Goal: Task Accomplishment & Management: Complete application form

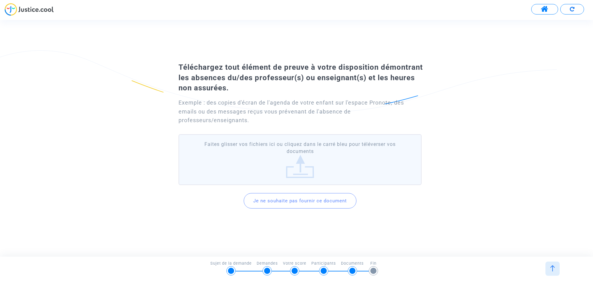
click at [302, 165] on label "Faites glisser vos fichiers ici ou cliquez dans le carré bleu pour téléverser v…" at bounding box center [299, 159] width 243 height 51
click at [0, 0] on input "Faites glisser vos fichiers ici ou cliquez dans le carré bleu pour téléverser v…" at bounding box center [0, 0] width 0 height 0
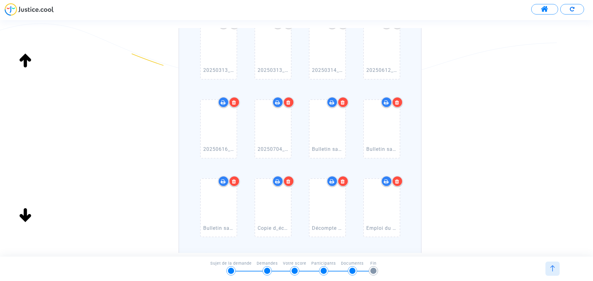
scroll to position [294, 0]
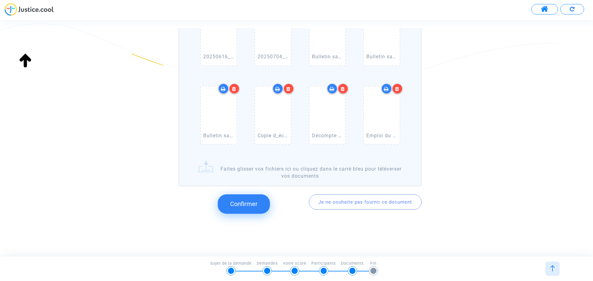
click at [248, 204] on span "Confirmer" at bounding box center [243, 203] width 27 height 7
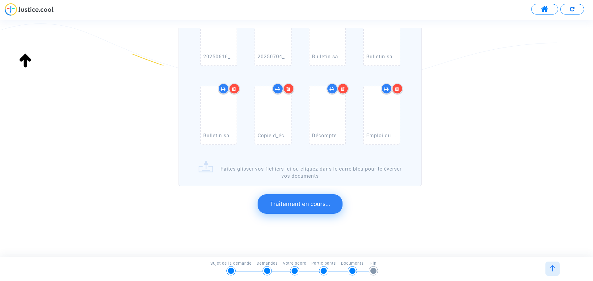
scroll to position [0, 0]
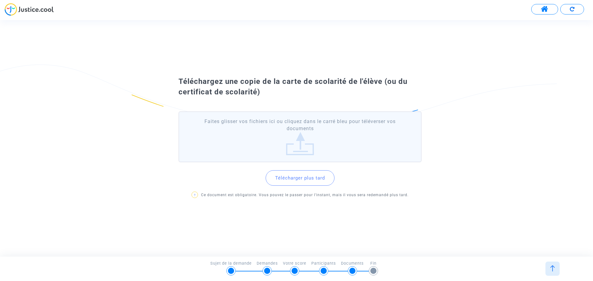
click at [296, 179] on button "Télécharger plus tard" at bounding box center [299, 177] width 69 height 15
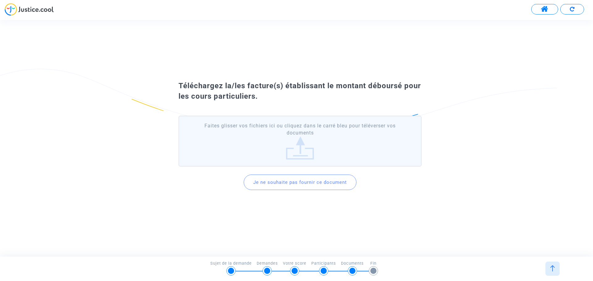
click at [291, 182] on button "Je ne souhaite pas fournir ce document" at bounding box center [300, 182] width 113 height 15
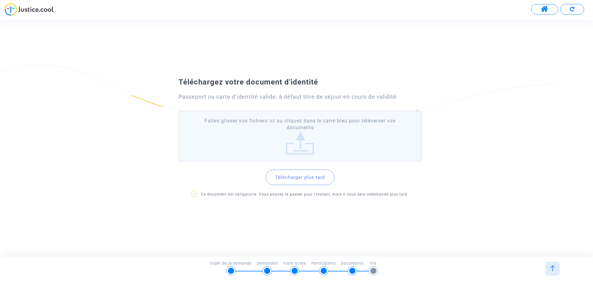
click at [301, 150] on label "Faites glisser vos fichiers ici ou cliquez dans le carré bleu pour téléverser v…" at bounding box center [299, 136] width 243 height 51
click at [0, 0] on input "Faites glisser vos fichiers ici ou cliquez dans le carré bleu pour téléverser v…" at bounding box center [0, 0] width 0 height 0
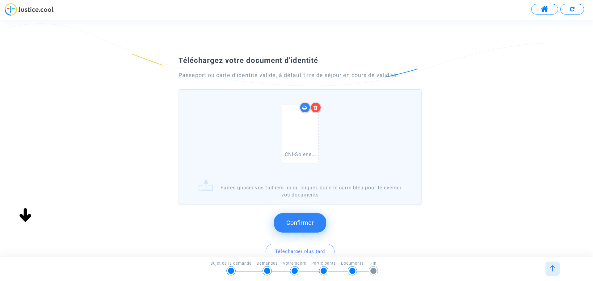
click at [308, 219] on button "Confirmer" at bounding box center [300, 222] width 52 height 19
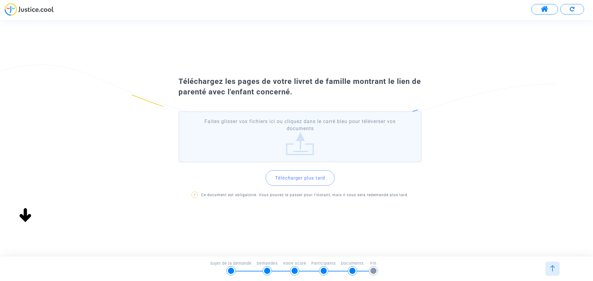
click at [300, 152] on label "Faites glisser vos fichiers ici ou cliquez dans le carré bleu pour téléverser v…" at bounding box center [299, 136] width 243 height 51
click at [0, 0] on input "Faites glisser vos fichiers ici ou cliquez dans le carré bleu pour téléverser v…" at bounding box center [0, 0] width 0 height 0
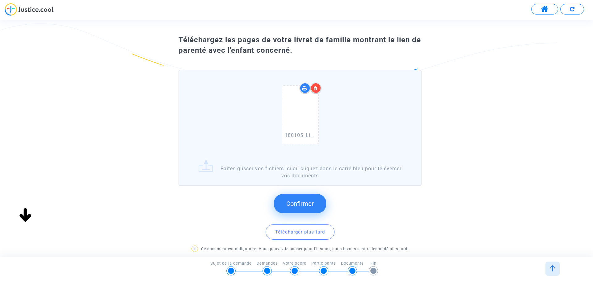
scroll to position [31, 0]
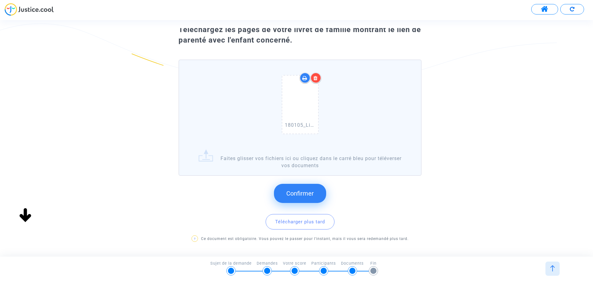
click at [295, 193] on span "Confirmer" at bounding box center [299, 193] width 27 height 7
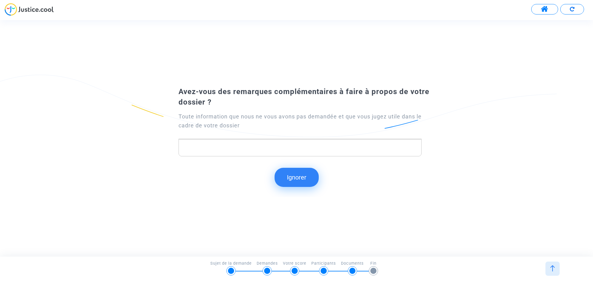
click at [546, 10] on span at bounding box center [545, 9] width 8 height 8
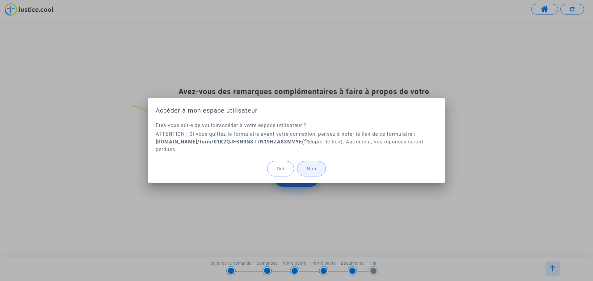
click at [311, 170] on span "Non" at bounding box center [312, 169] width 10 height 6
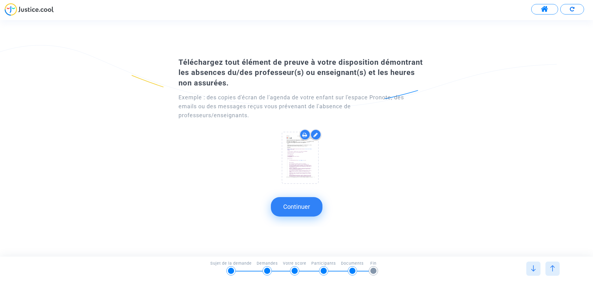
click at [316, 136] on icon at bounding box center [315, 134] width 5 height 5
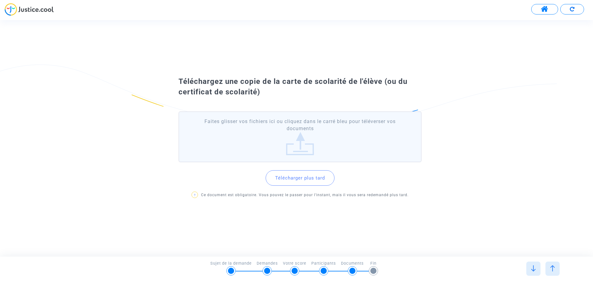
click at [303, 151] on label "Faites glisser vos fichiers ici ou cliquez dans le carré bleu pour téléverser v…" at bounding box center [299, 136] width 243 height 51
click at [0, 0] on input "Faites glisser vos fichiers ici ou cliquez dans le carré bleu pour téléverser v…" at bounding box center [0, 0] width 0 height 0
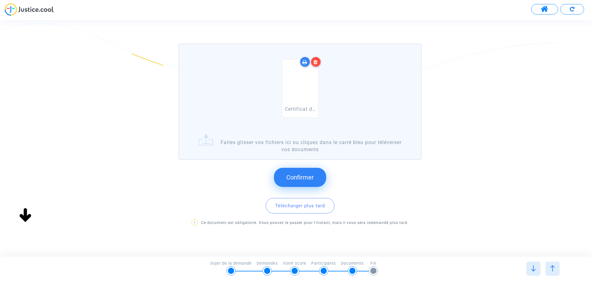
scroll to position [56, 0]
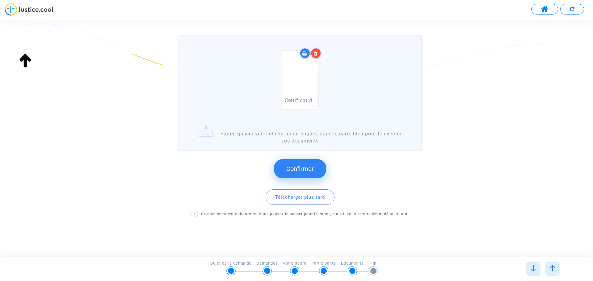
click at [307, 170] on span "Confirmer" at bounding box center [299, 168] width 27 height 7
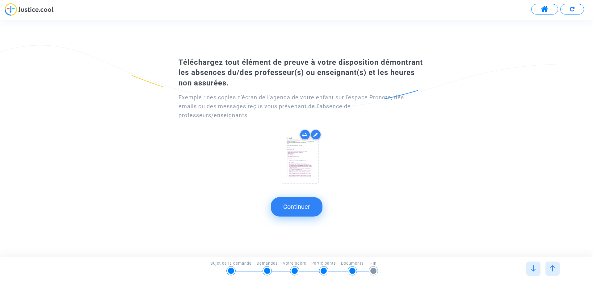
click at [314, 136] on icon at bounding box center [315, 134] width 5 height 5
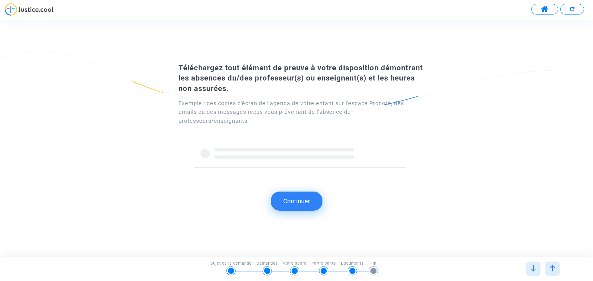
click at [290, 151] on span at bounding box center [284, 149] width 140 height 3
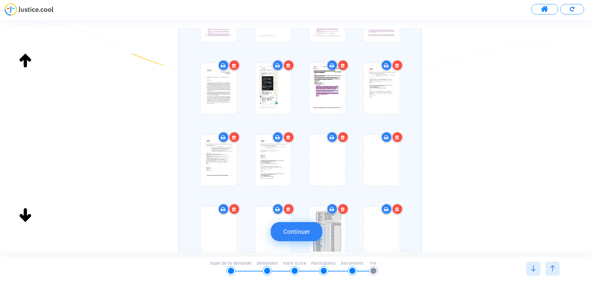
scroll to position [154, 0]
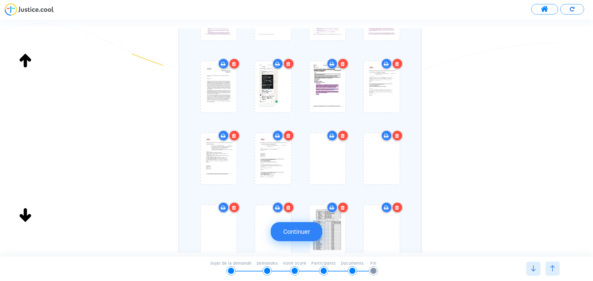
click at [341, 136] on icon at bounding box center [342, 135] width 4 height 5
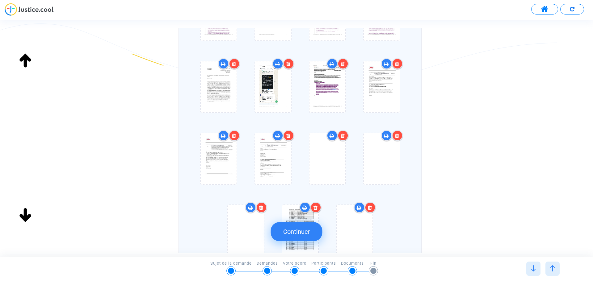
click at [345, 137] on div at bounding box center [342, 135] width 11 height 11
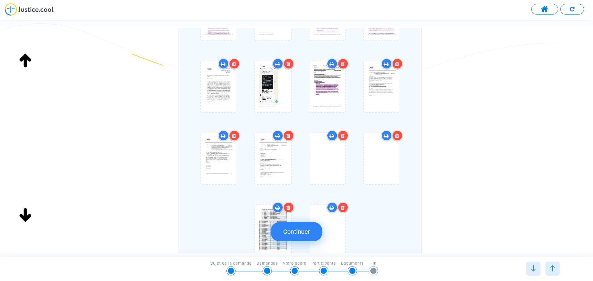
click at [345, 137] on div at bounding box center [342, 135] width 11 height 11
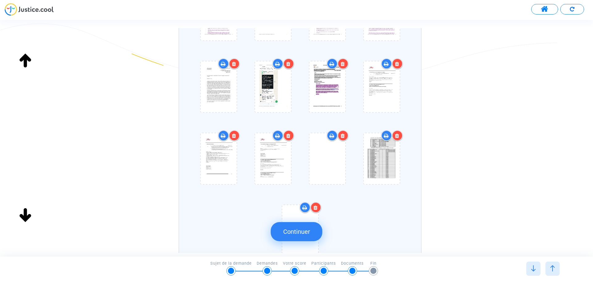
click at [345, 137] on div at bounding box center [342, 135] width 11 height 11
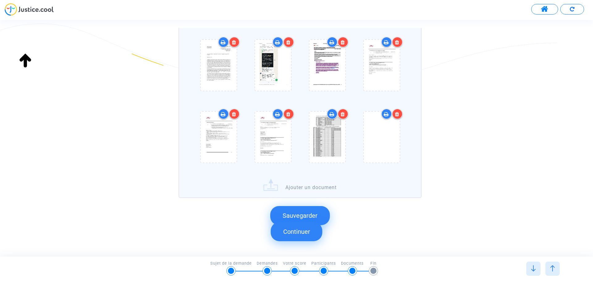
scroll to position [185, 0]
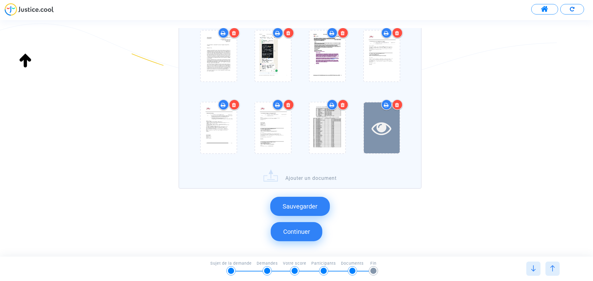
click at [387, 131] on icon at bounding box center [381, 128] width 20 height 20
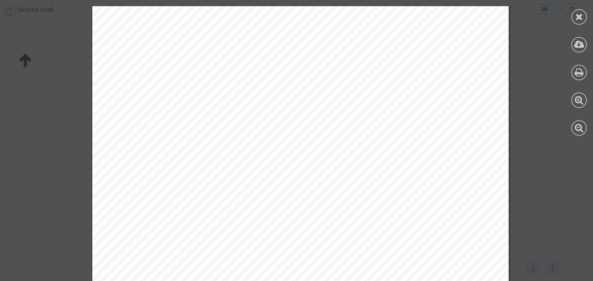
scroll to position [0, 0]
click at [581, 19] on icon at bounding box center [579, 16] width 8 height 9
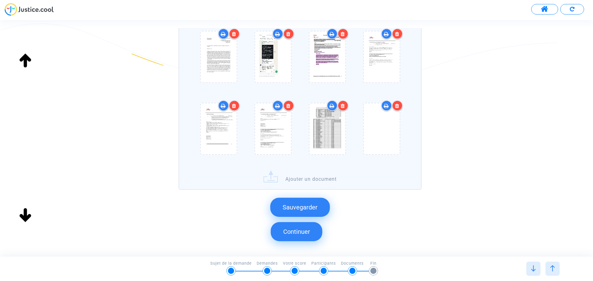
scroll to position [185, 0]
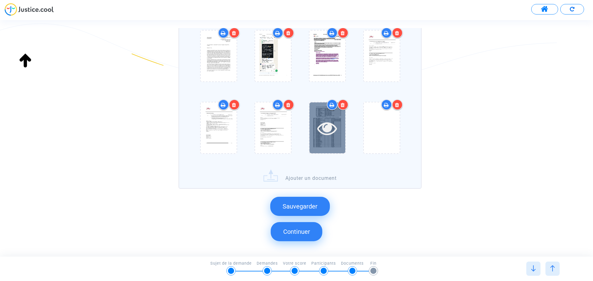
click at [316, 138] on div at bounding box center [327, 127] width 36 height 51
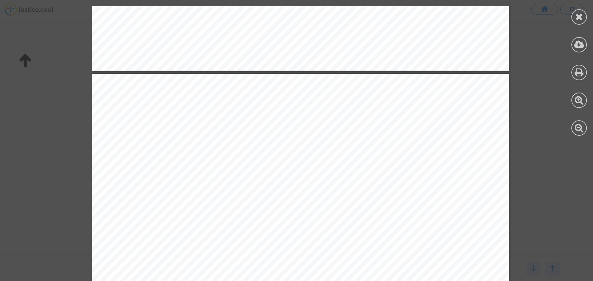
scroll to position [1204, 0]
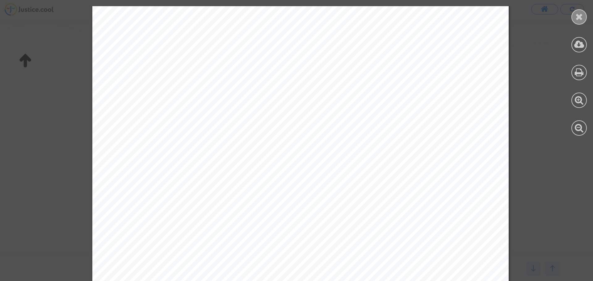
click at [583, 16] on div at bounding box center [578, 16] width 15 height 15
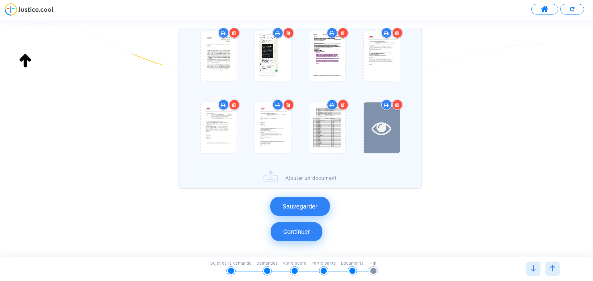
click at [383, 127] on icon at bounding box center [381, 128] width 20 height 20
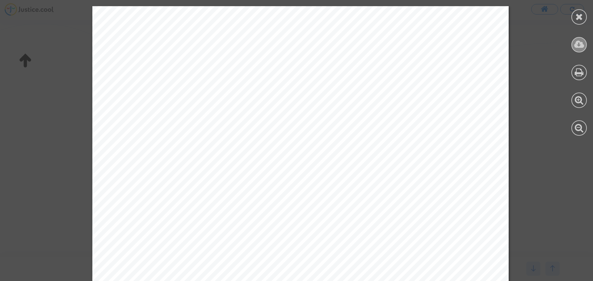
click at [575, 42] on icon at bounding box center [579, 44] width 10 height 9
click at [579, 15] on icon at bounding box center [579, 16] width 8 height 9
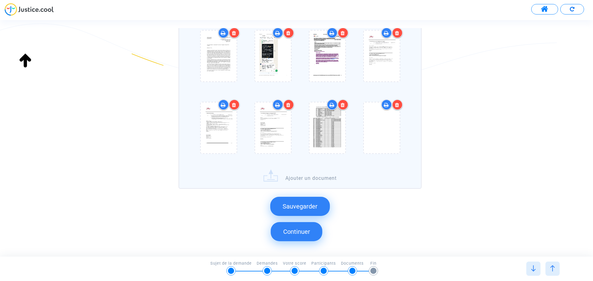
click at [399, 104] on icon at bounding box center [397, 104] width 4 height 5
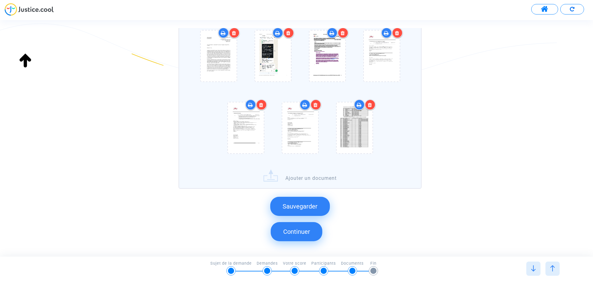
click at [307, 177] on label "Ajouter un document" at bounding box center [299, 65] width 243 height 247
click at [0, 0] on input "Ajouter un document" at bounding box center [0, 0] width 0 height 0
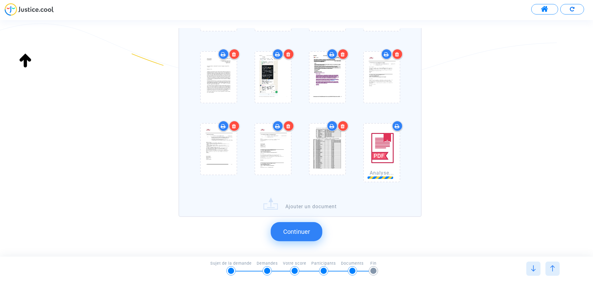
scroll to position [185, 0]
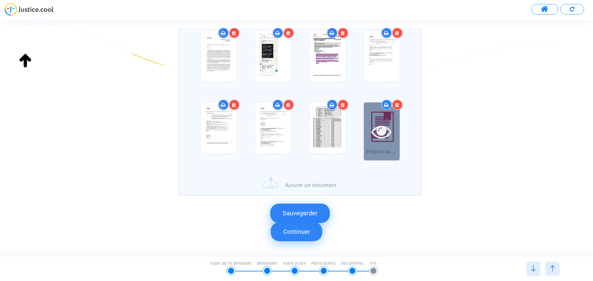
click at [390, 126] on icon at bounding box center [381, 132] width 20 height 20
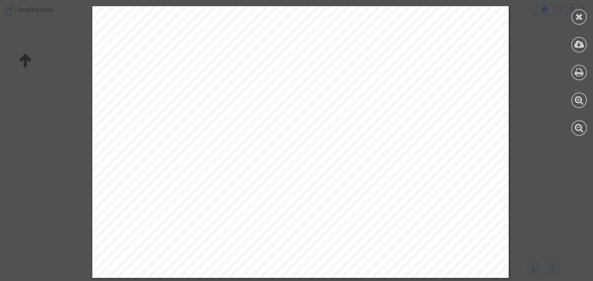
scroll to position [322, 0]
click at [578, 44] on icon at bounding box center [579, 44] width 10 height 9
click at [575, 15] on icon at bounding box center [579, 16] width 8 height 9
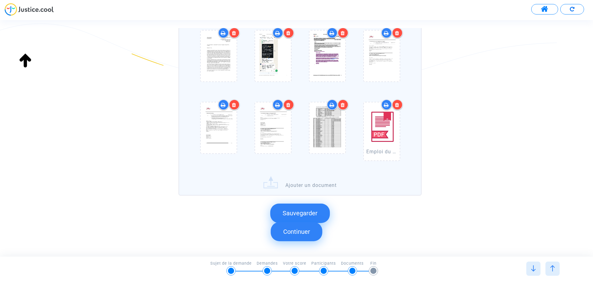
click at [400, 109] on div at bounding box center [397, 104] width 11 height 11
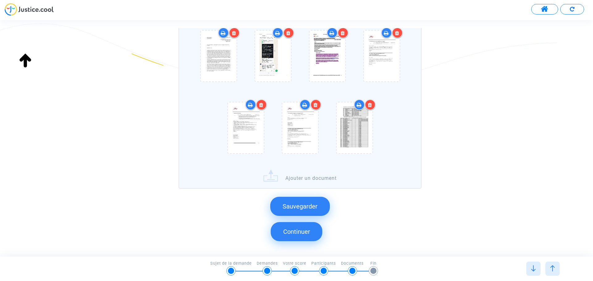
click at [285, 181] on label "Ajouter un document" at bounding box center [299, 65] width 243 height 247
click at [0, 0] on input "Ajouter un document" at bounding box center [0, 0] width 0 height 0
click at [303, 176] on label "Ajouter un document" at bounding box center [299, 65] width 243 height 247
click at [0, 0] on input "Ajouter un document" at bounding box center [0, 0] width 0 height 0
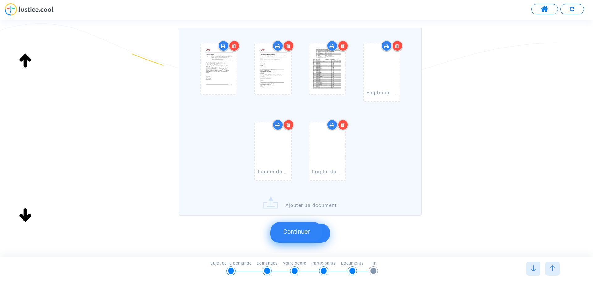
scroll to position [247, 0]
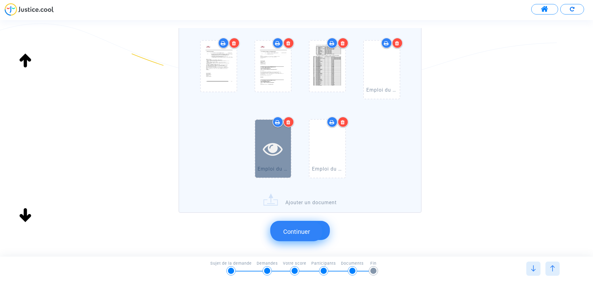
click at [260, 140] on div at bounding box center [273, 149] width 36 height 20
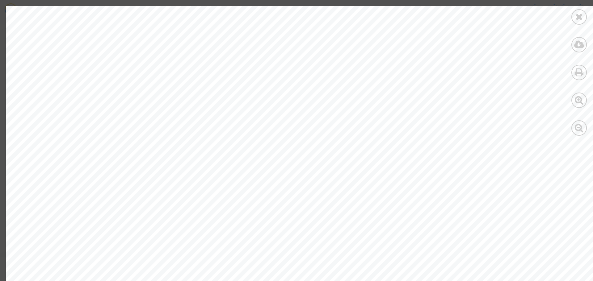
scroll to position [2284, 0]
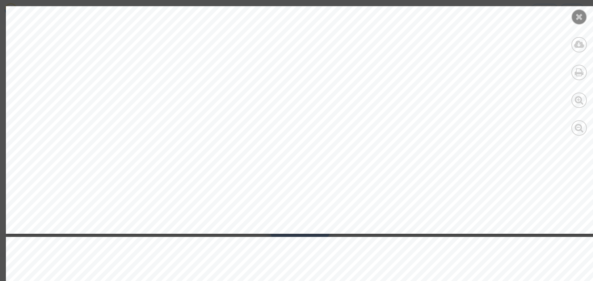
click at [582, 17] on icon at bounding box center [579, 16] width 8 height 9
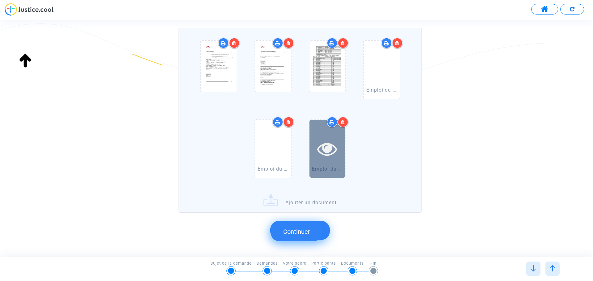
click at [325, 137] on div at bounding box center [327, 149] width 36 height 58
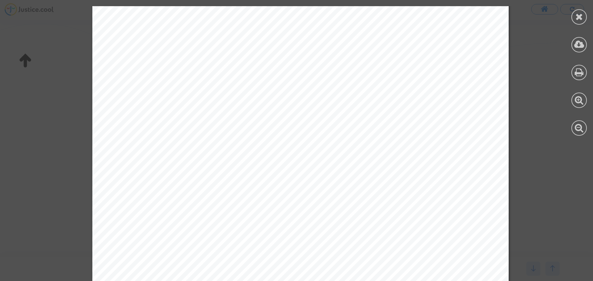
scroll to position [322, 0]
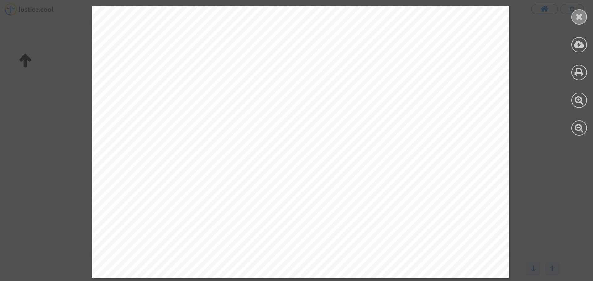
click at [579, 14] on icon at bounding box center [579, 16] width 8 height 9
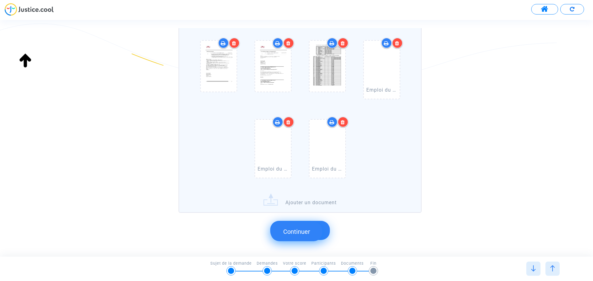
click at [399, 43] on div at bounding box center [397, 43] width 11 height 11
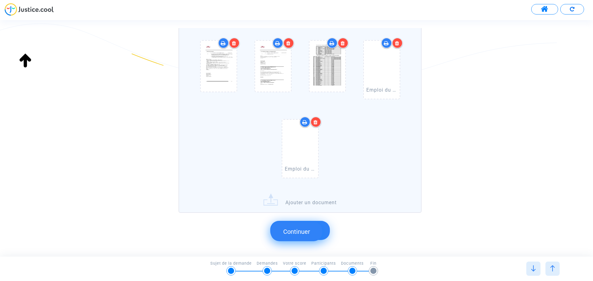
click at [318, 122] on div at bounding box center [315, 122] width 11 height 11
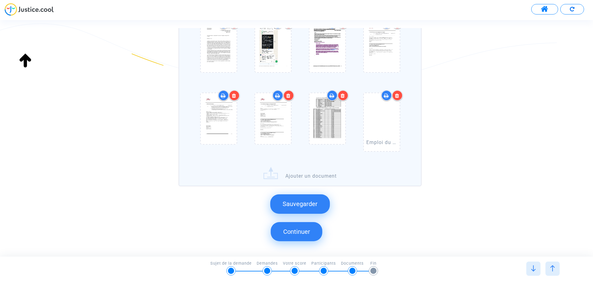
click at [399, 94] on div at bounding box center [397, 95] width 11 height 11
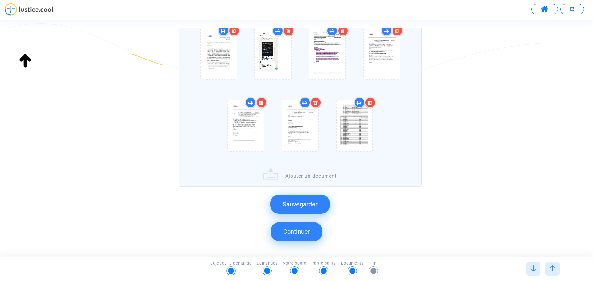
click at [301, 173] on label "Ajouter un document" at bounding box center [299, 63] width 243 height 247
click at [0, 0] on input "Ajouter un document" at bounding box center [0, 0] width 0 height 0
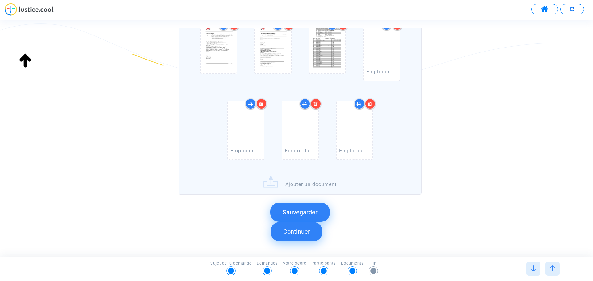
scroll to position [273, 0]
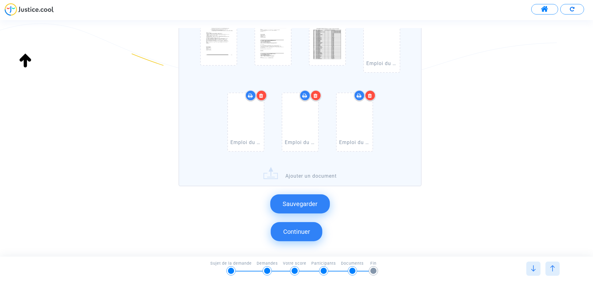
click at [293, 202] on span "Sauvegarder" at bounding box center [299, 203] width 35 height 7
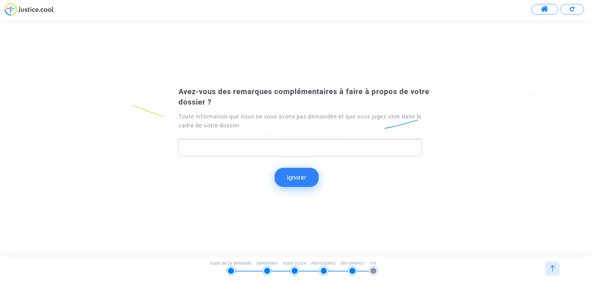
click at [275, 146] on p "Rich Text Editor, main" at bounding box center [300, 148] width 236 height 8
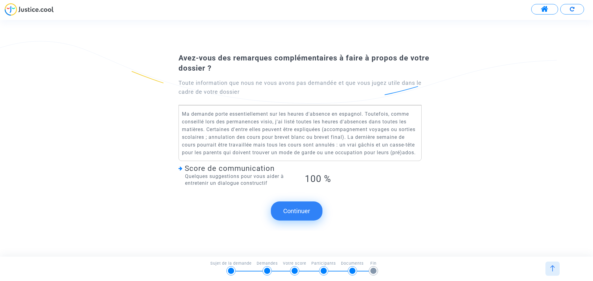
click at [302, 215] on button "Continuer" at bounding box center [297, 211] width 52 height 19
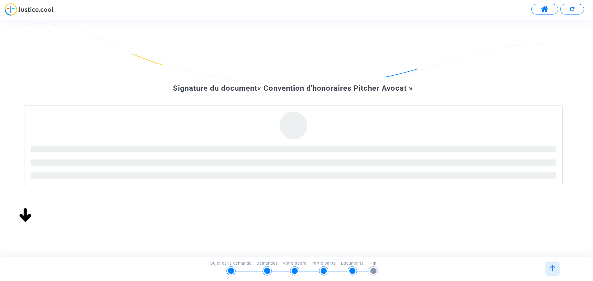
click at [541, 9] on span at bounding box center [545, 9] width 8 height 8
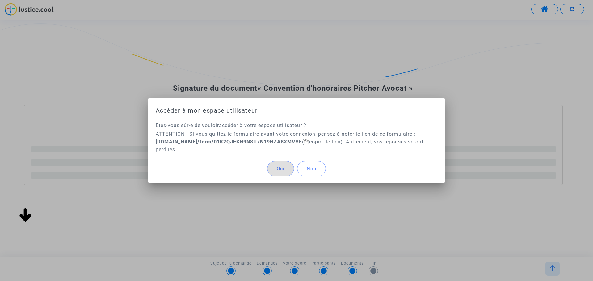
click at [323, 168] on button "Non" at bounding box center [311, 168] width 29 height 15
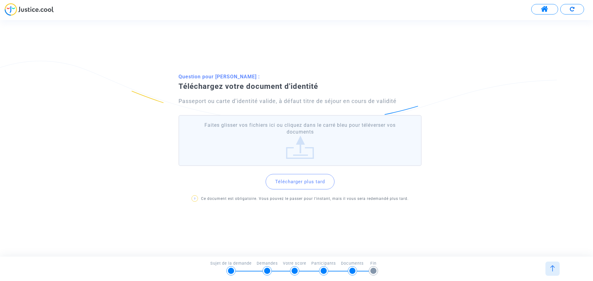
click at [298, 148] on label "Faites glisser vos fichiers ici ou cliquez dans le carré bleu pour téléverser v…" at bounding box center [299, 140] width 243 height 51
click at [0, 0] on input "Faites glisser vos fichiers ici ou cliquez dans le carré bleu pour téléverser v…" at bounding box center [0, 0] width 0 height 0
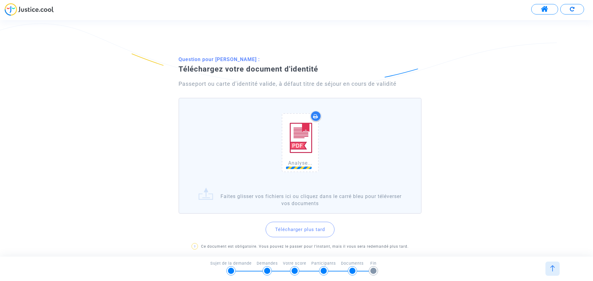
scroll to position [31, 0]
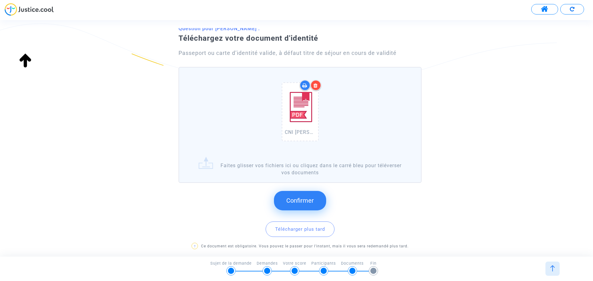
click at [289, 196] on button "Confirmer" at bounding box center [300, 200] width 52 height 19
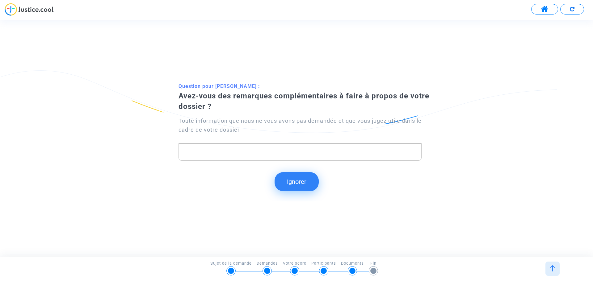
click at [292, 182] on button "Ignorer" at bounding box center [296, 181] width 44 height 19
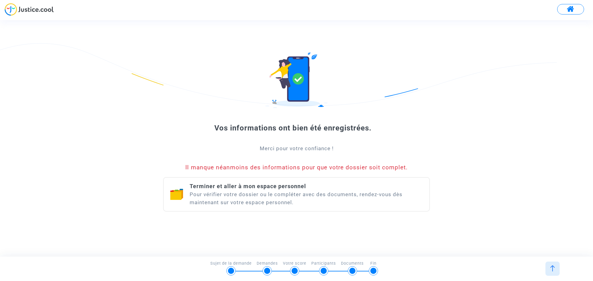
click at [225, 189] on span "Terminer et aller à mon espace personnel" at bounding box center [248, 186] width 116 height 6
